Goal: Task Accomplishment & Management: Use online tool/utility

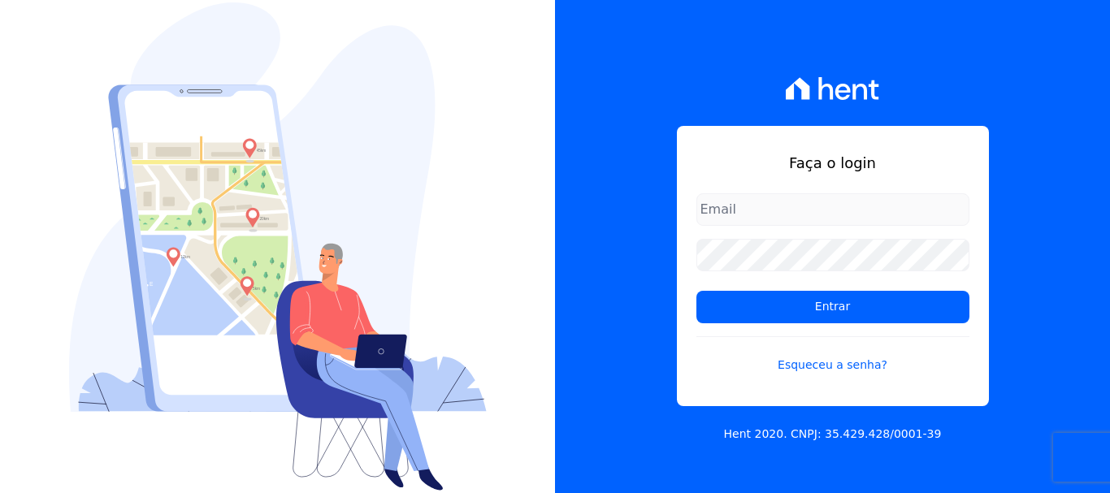
click at [740, 210] on input "email" at bounding box center [832, 209] width 273 height 32
type input "financ.junco@gmail.com"
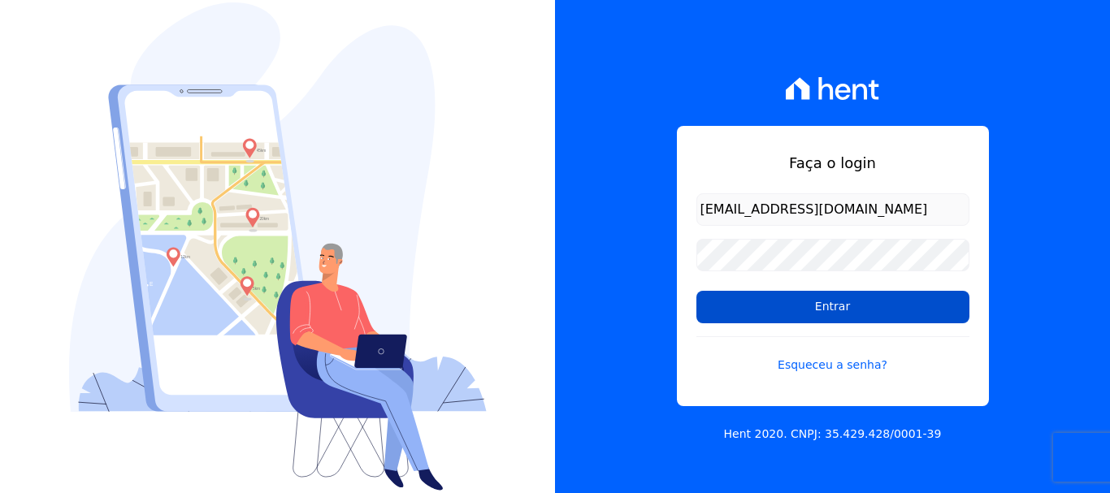
click at [813, 314] on input "Entrar" at bounding box center [832, 307] width 273 height 32
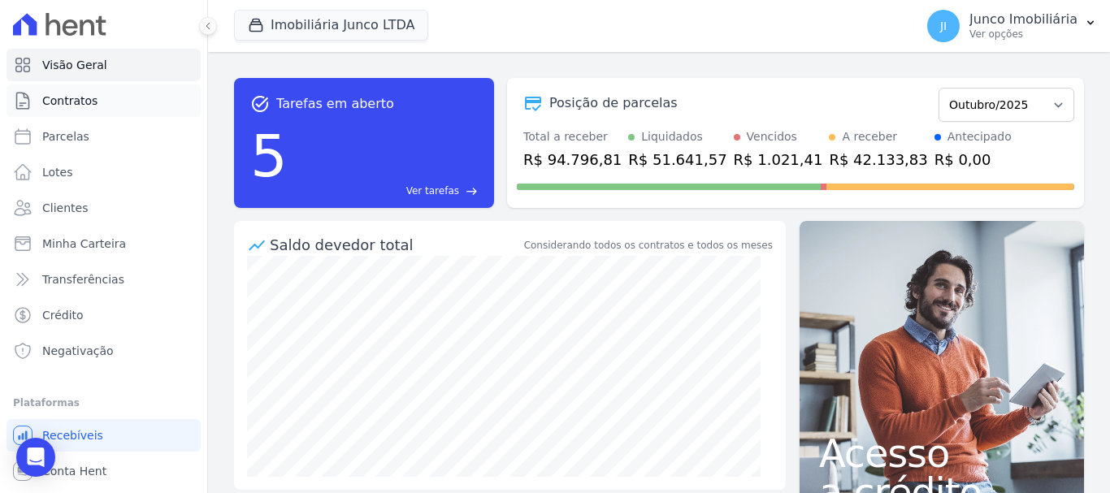
click at [68, 101] on span "Contratos" at bounding box center [69, 101] width 55 height 16
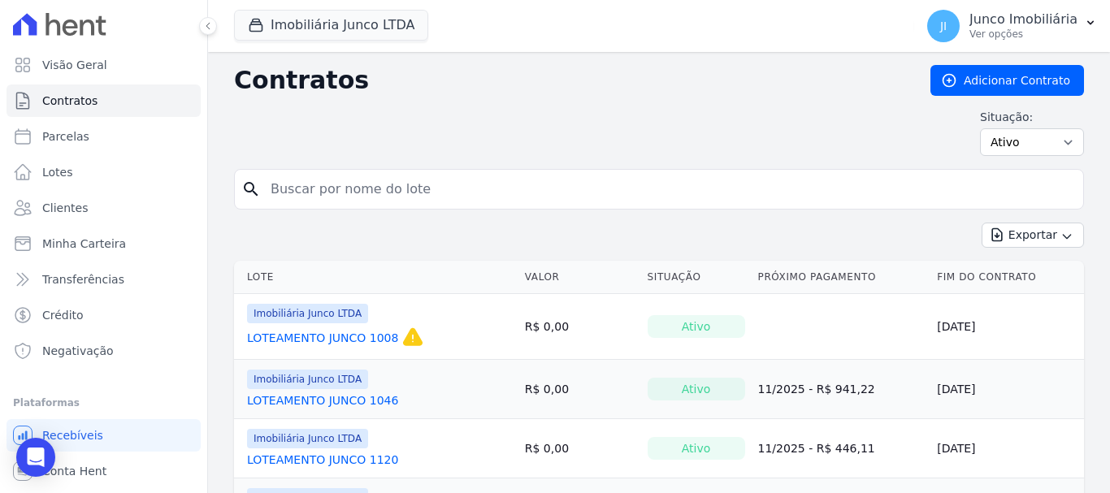
drag, startPoint x: 369, startPoint y: 198, endPoint x: 377, endPoint y: 207, distance: 12.1
click at [372, 203] on input "search" at bounding box center [669, 189] width 816 height 32
type input "413"
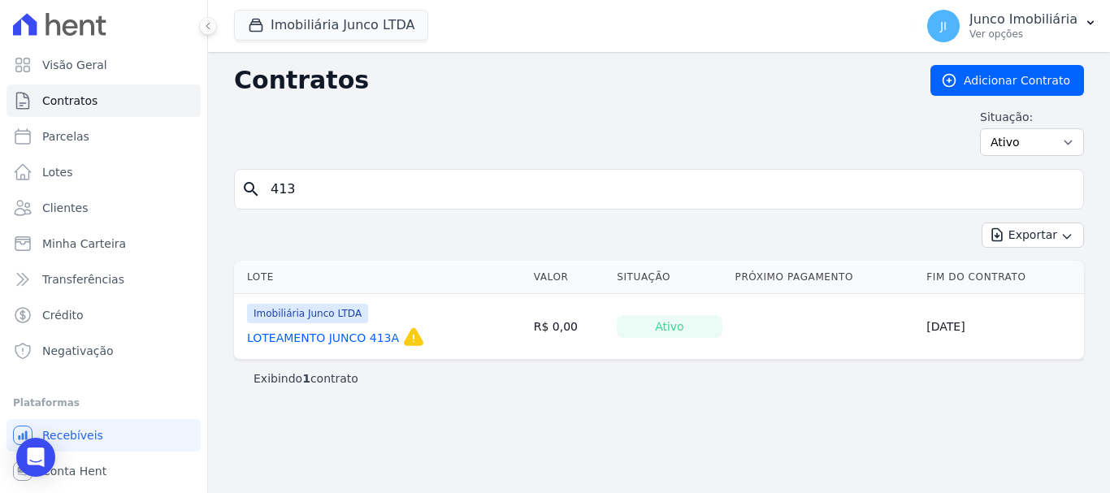
click at [340, 336] on link "LOTEAMENTO JUNCO 413A" at bounding box center [323, 338] width 152 height 16
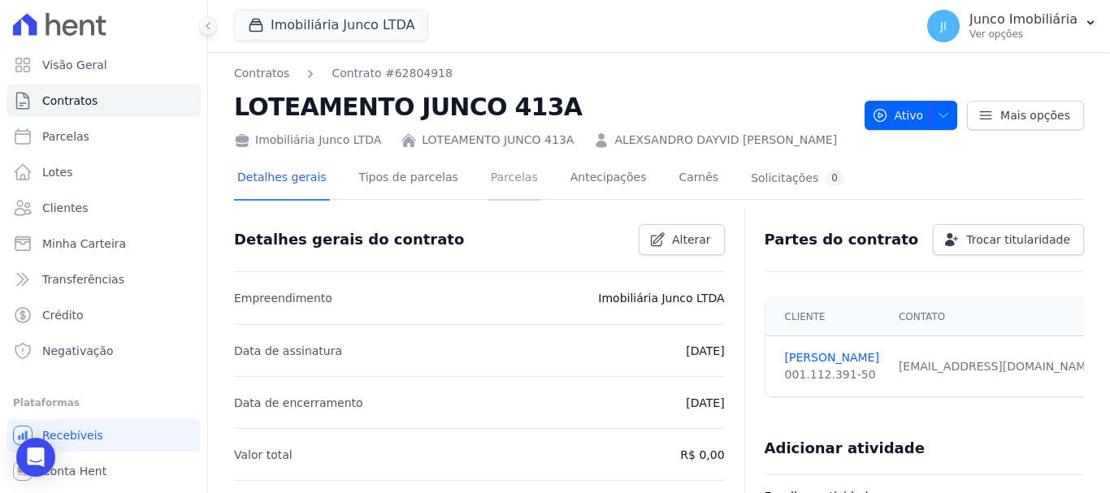
click at [488, 180] on link "Parcelas" at bounding box center [514, 179] width 54 height 43
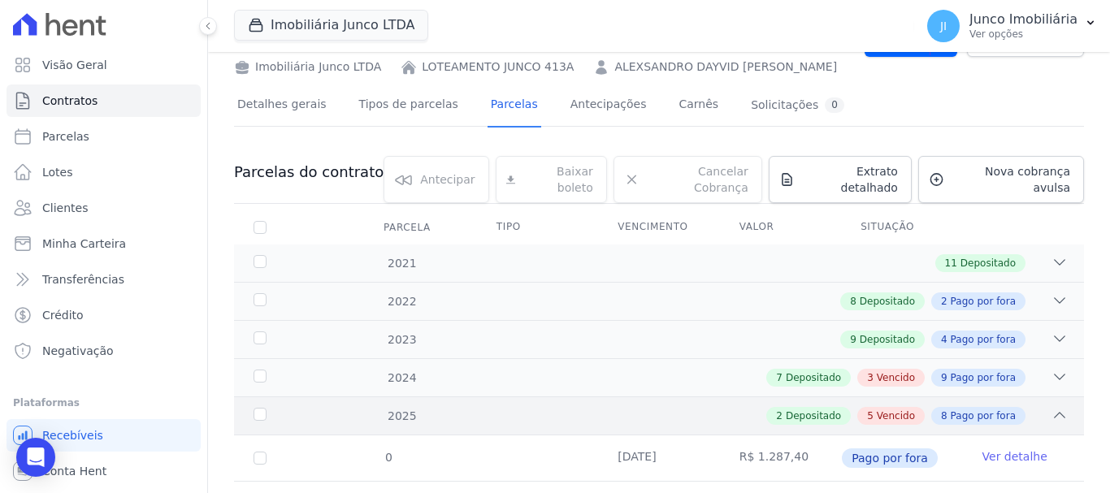
scroll to position [162, 0]
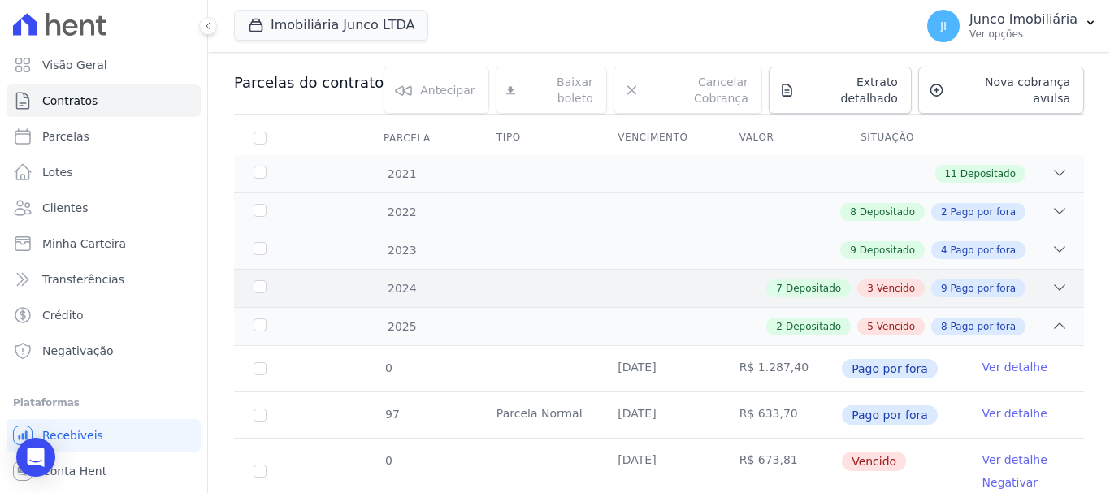
click at [899, 281] on span "Vencido" at bounding box center [896, 288] width 38 height 15
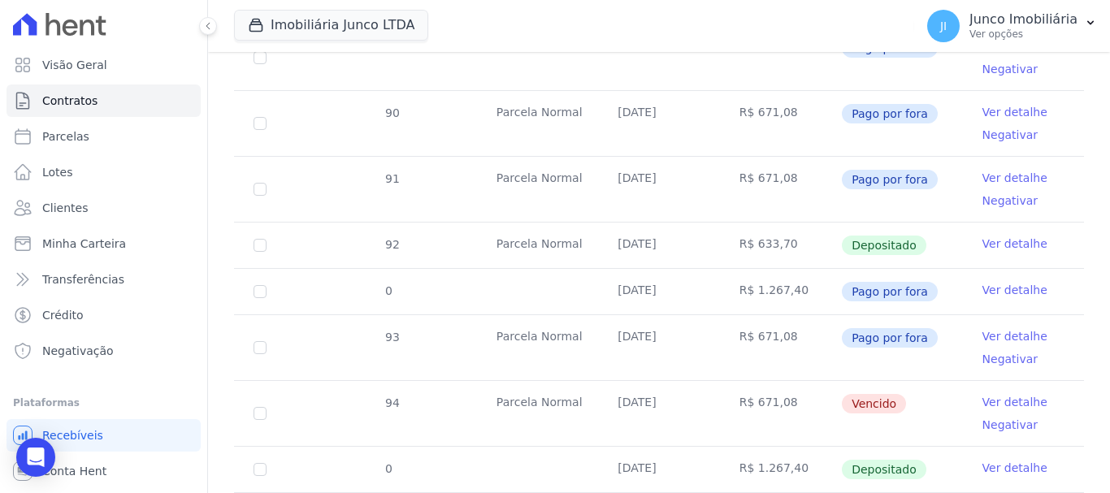
scroll to position [975, 0]
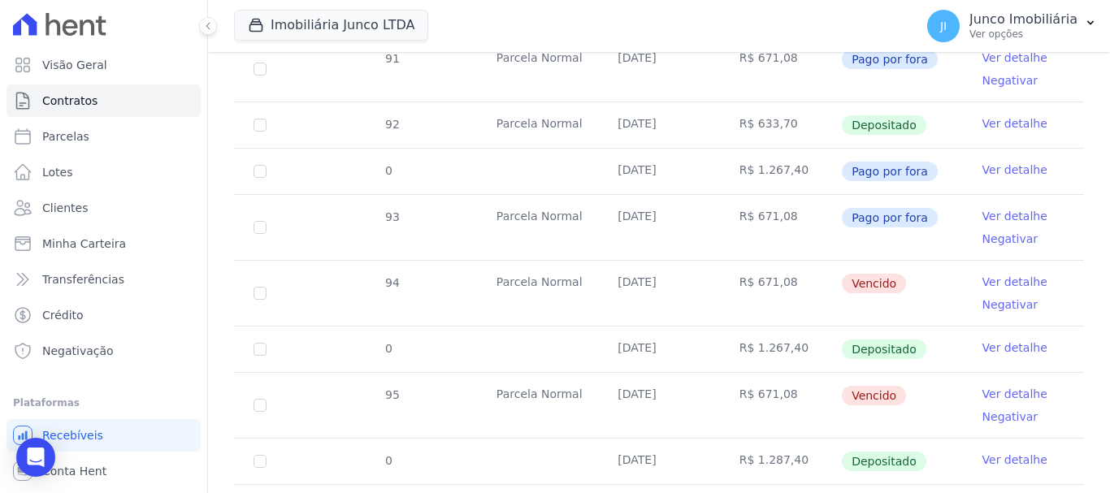
click at [990, 274] on link "Ver detalhe" at bounding box center [1014, 282] width 65 height 16
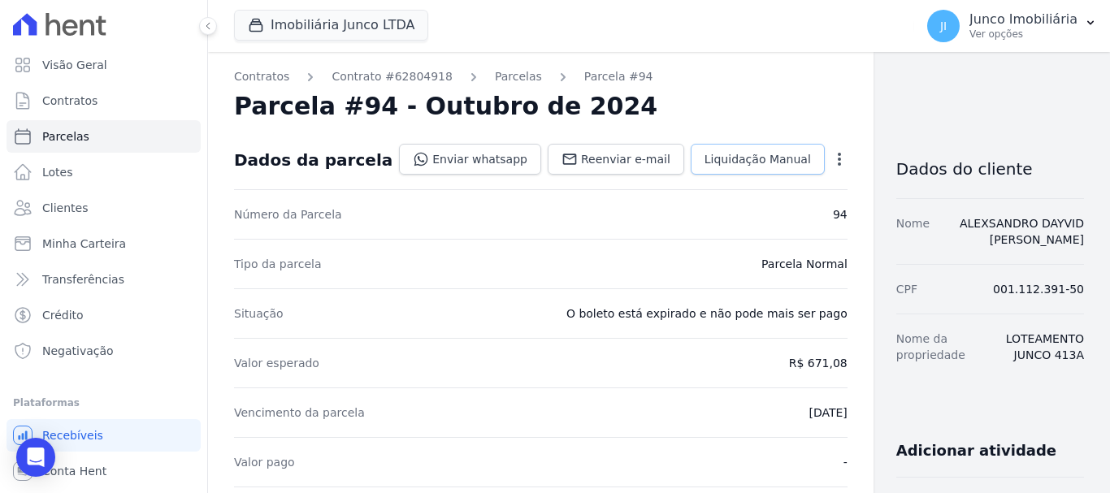
click at [734, 158] on span "Liquidação Manual" at bounding box center [757, 159] width 106 height 16
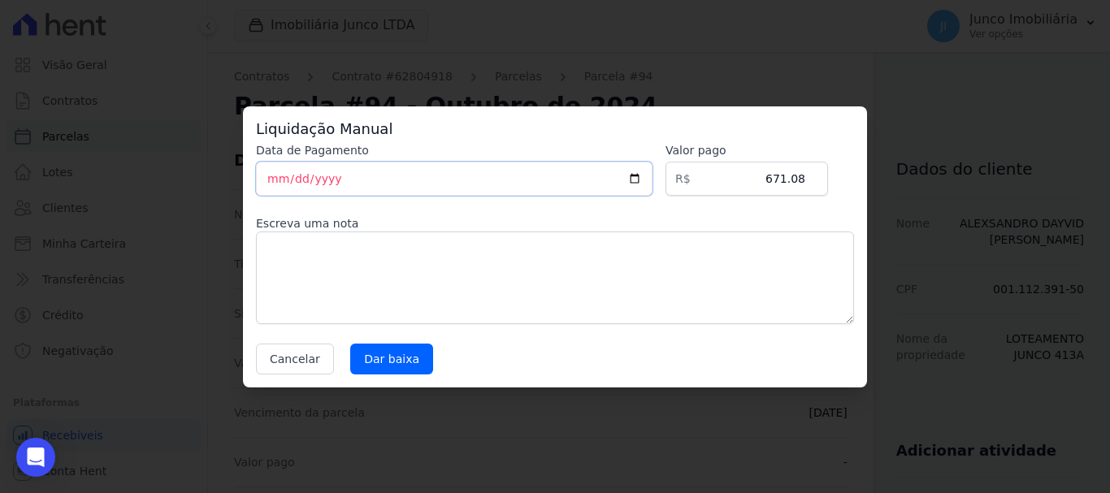
click at [451, 180] on input "[DATE]" at bounding box center [454, 179] width 396 height 34
click at [642, 180] on input "[DATE]" at bounding box center [454, 179] width 396 height 34
type input "[DATE]"
drag, startPoint x: 407, startPoint y: 260, endPoint x: 417, endPoint y: 267, distance: 12.2
click at [407, 262] on textarea at bounding box center [555, 278] width 598 height 93
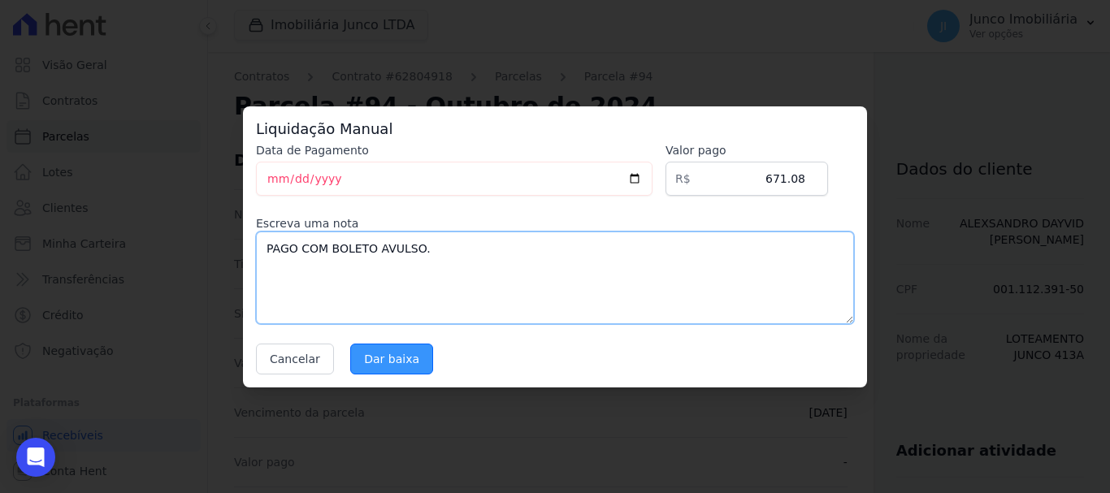
type textarea "PAGO COM BOLETO AVULSO."
click at [390, 365] on input "Dar baixa" at bounding box center [391, 359] width 83 height 31
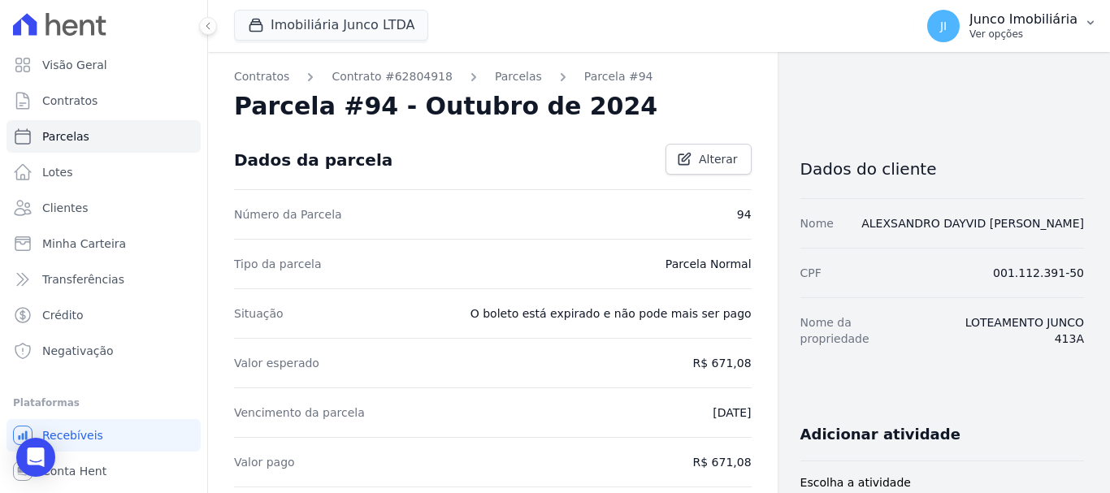
click at [993, 40] on p "Ver opções" at bounding box center [1023, 34] width 108 height 13
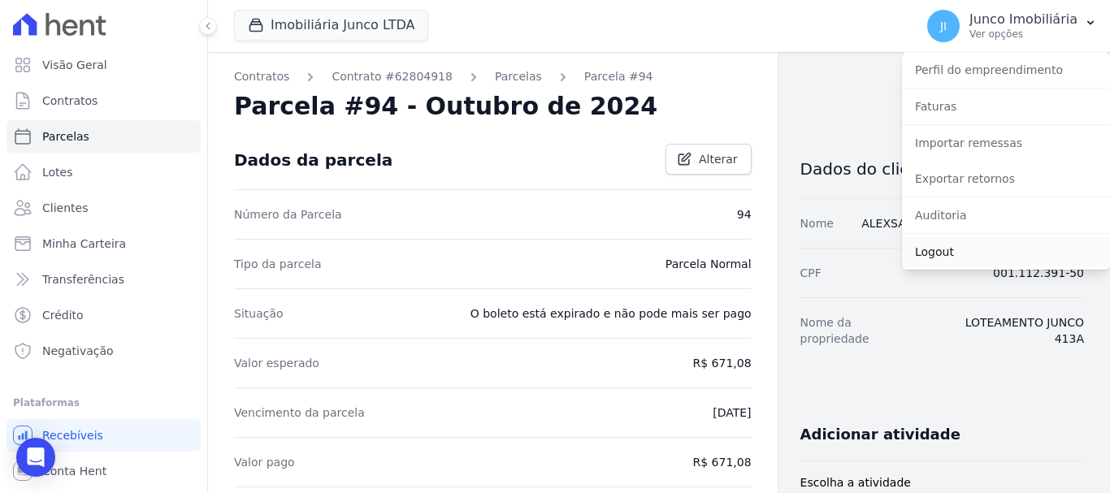
click at [950, 246] on link "Logout" at bounding box center [1006, 251] width 208 height 29
